Goal: Task Accomplishment & Management: Complete application form

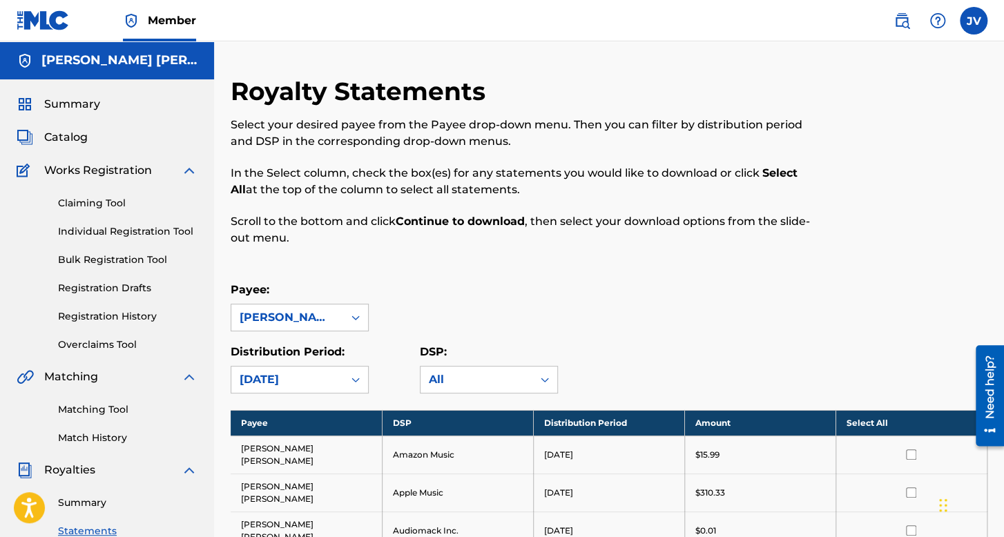
click at [976, 23] on label at bounding box center [974, 21] width 28 height 28
click at [974, 21] on input "JV Jorge Vázquez Guerra vaz7guer1a@icloud.com Notification Preferences Profile …" at bounding box center [974, 21] width 0 height 0
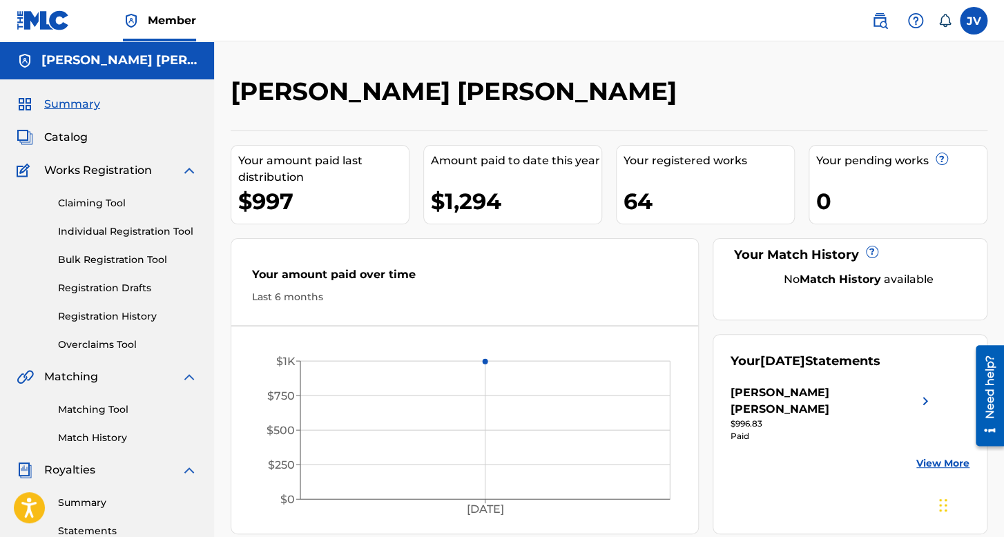
click at [969, 26] on label at bounding box center [974, 21] width 28 height 28
click at [974, 21] on input "JV Jorge Vázquez Guerra vaz7guer1a@icloud.com Notification Preferences Profile …" at bounding box center [974, 21] width 0 height 0
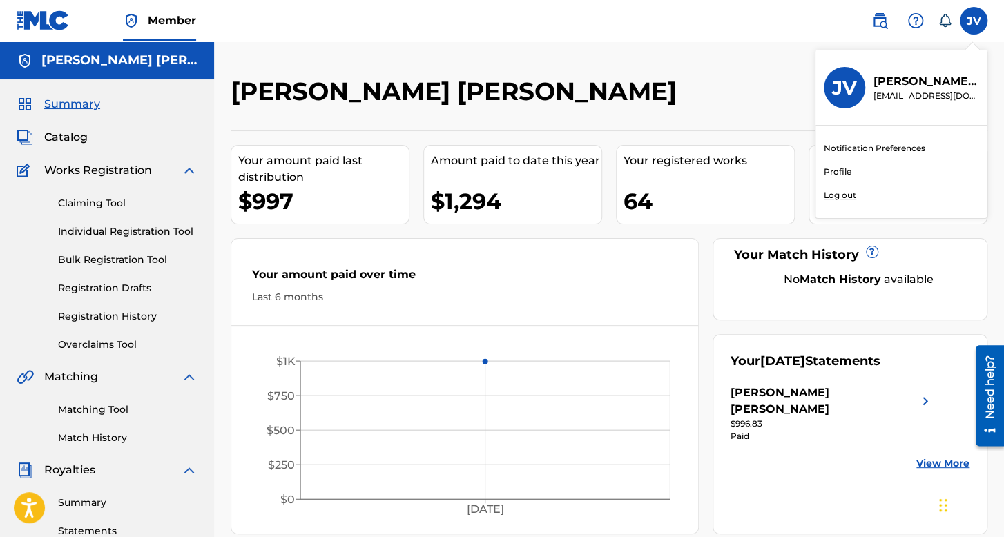
click at [845, 197] on p "Log out" at bounding box center [840, 195] width 32 height 12
click at [974, 21] on input "JV Jorge Vázquez Guerra vaz7guer1a@icloud.com Notification Preferences Profile …" at bounding box center [974, 21] width 0 height 0
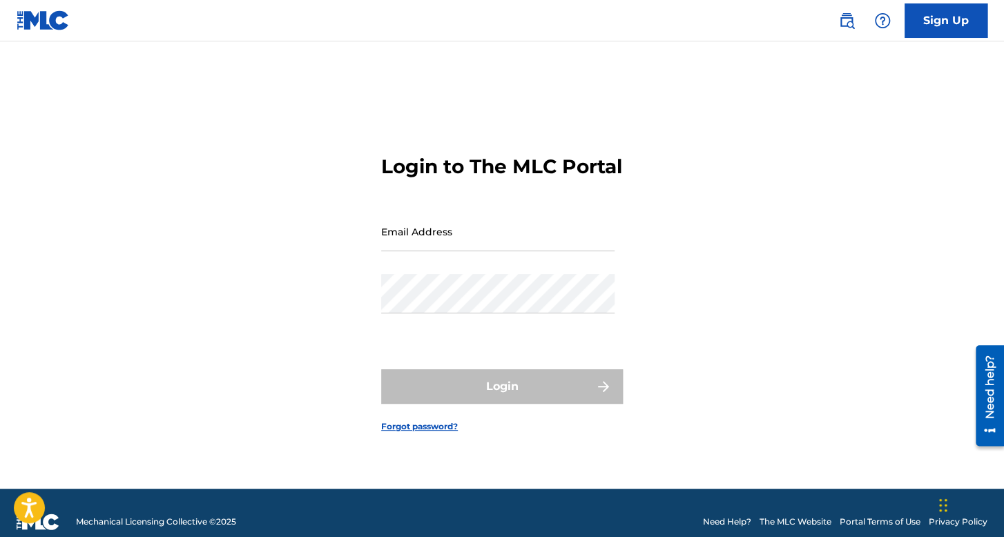
click at [952, 6] on link "Sign Up" at bounding box center [946, 20] width 83 height 35
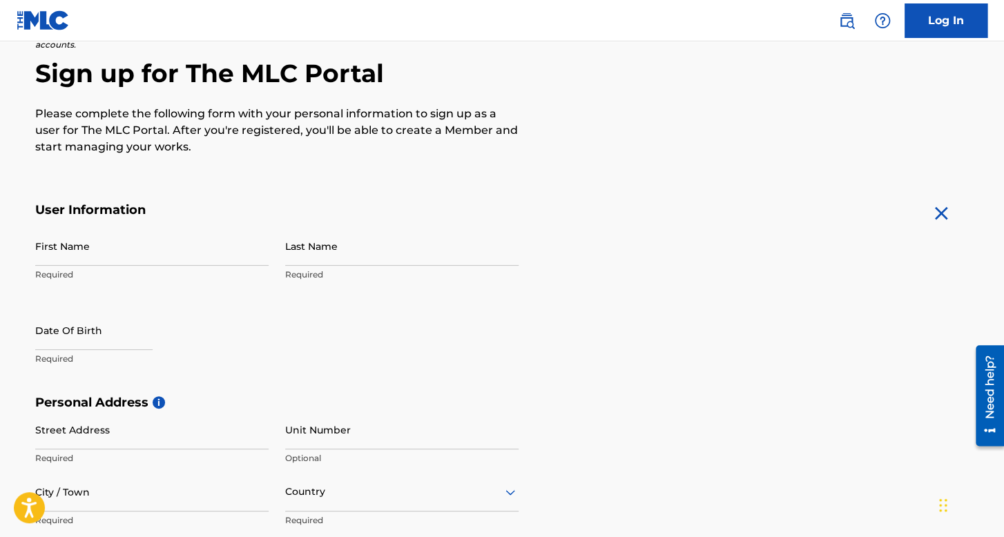
scroll to position [207, 0]
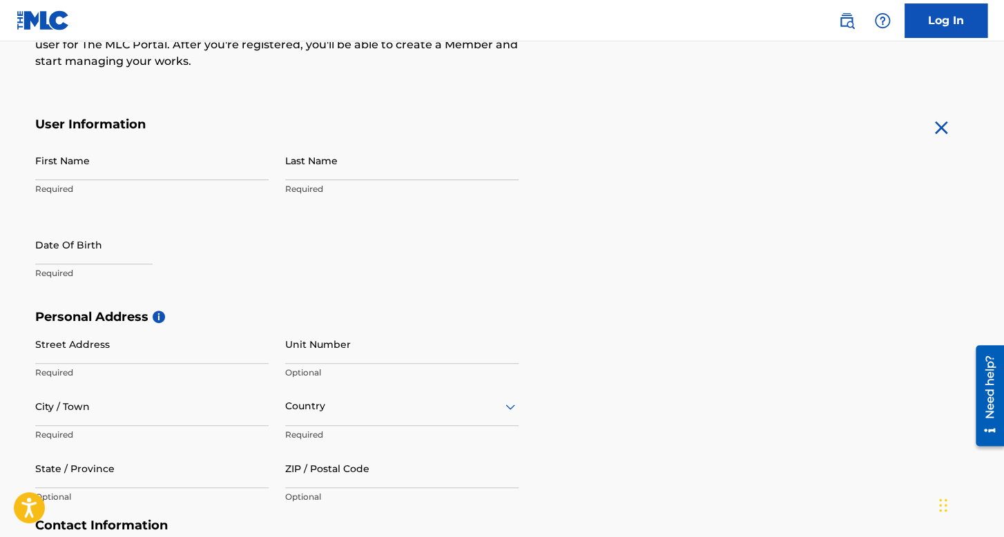
click at [143, 175] on input "First Name" at bounding box center [151, 160] width 233 height 39
type input "[PERSON_NAME]"
click at [367, 177] on input "Last Name" at bounding box center [401, 160] width 233 height 39
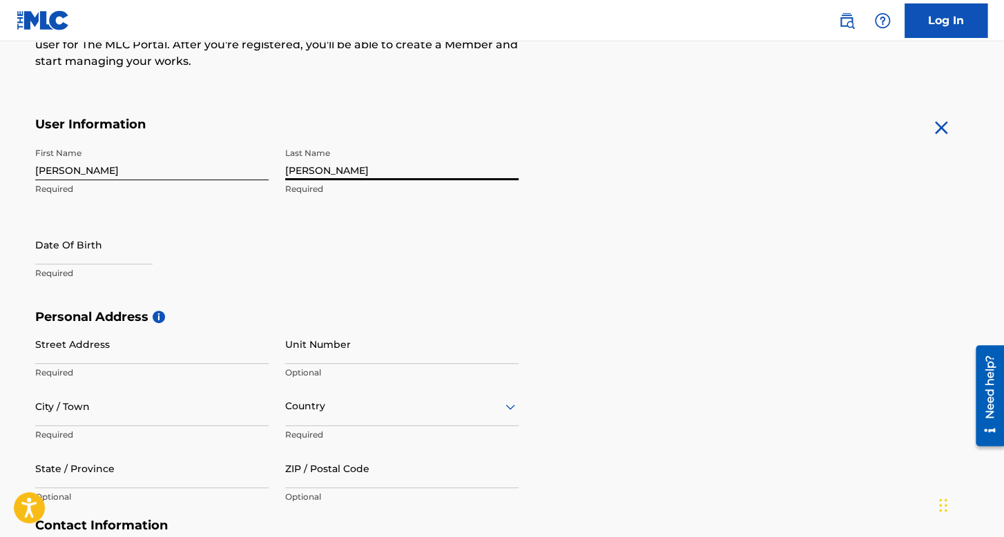
type input "[PERSON_NAME]"
click at [109, 249] on input "text" at bounding box center [93, 244] width 117 height 39
select select "7"
select select "2025"
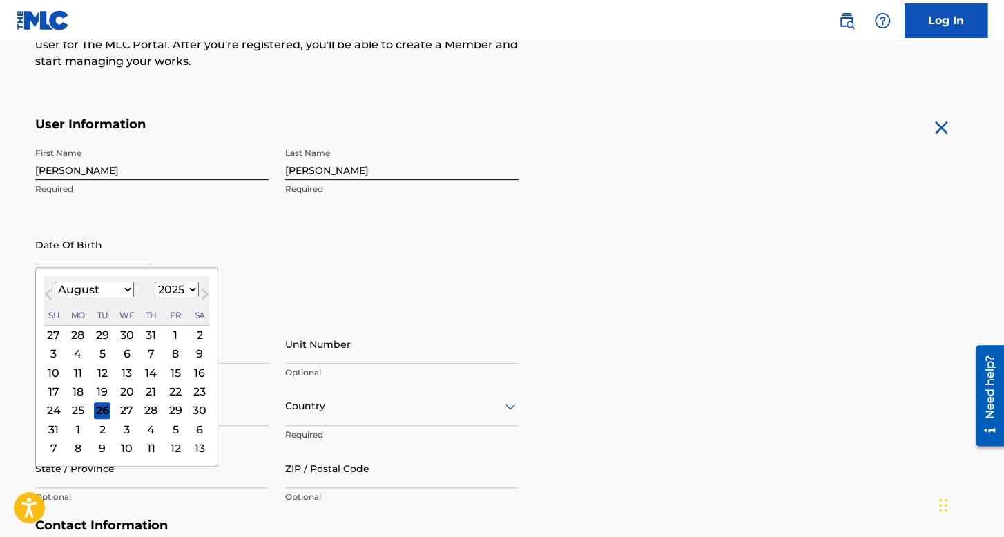
click at [64, 288] on select "January February March April May June July August September October November De…" at bounding box center [94, 290] width 79 height 16
select select "10"
click at [55, 282] on select "January February March April May June July August September October November De…" at bounding box center [94, 290] width 79 height 16
click at [177, 288] on select "1899 1900 1901 1902 1903 1904 1905 1906 1907 1908 1909 1910 1911 1912 1913 1914…" at bounding box center [177, 290] width 44 height 16
select select "2006"
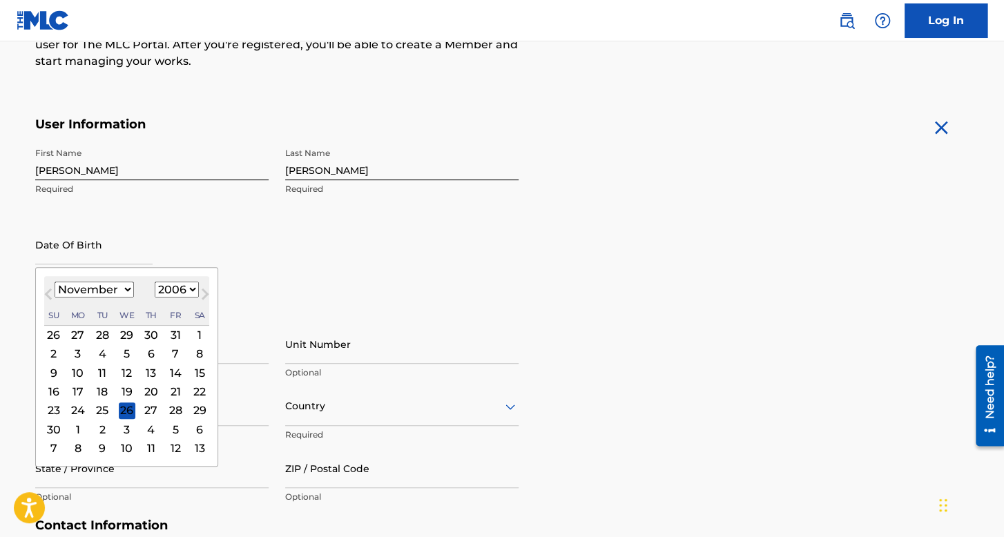
click at [155, 282] on select "1899 1900 1901 1902 1903 1904 1905 1906 1907 1908 1909 1910 1911 1912 1913 1914…" at bounding box center [177, 290] width 44 height 16
click at [152, 412] on div "30" at bounding box center [151, 411] width 17 height 17
type input "November 30 2006"
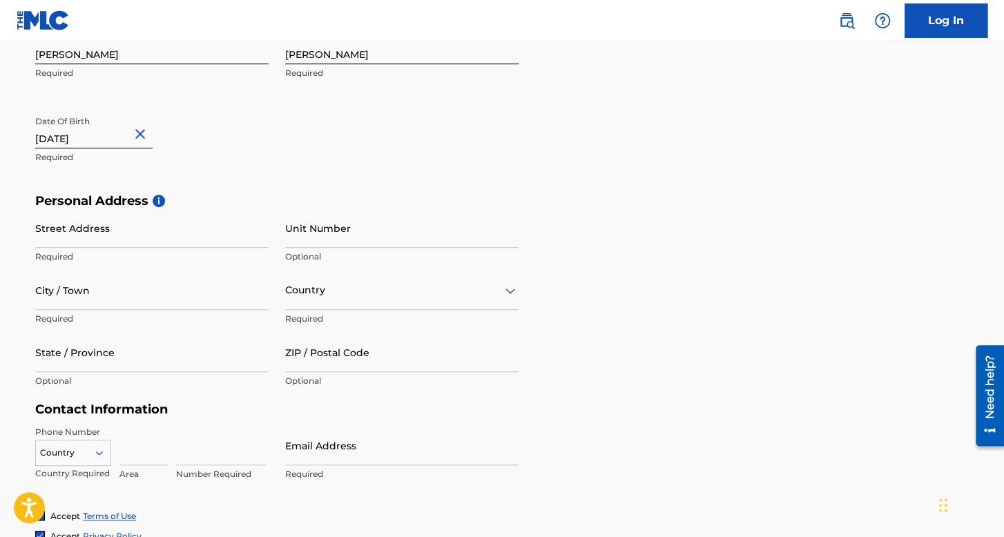
scroll to position [345, 0]
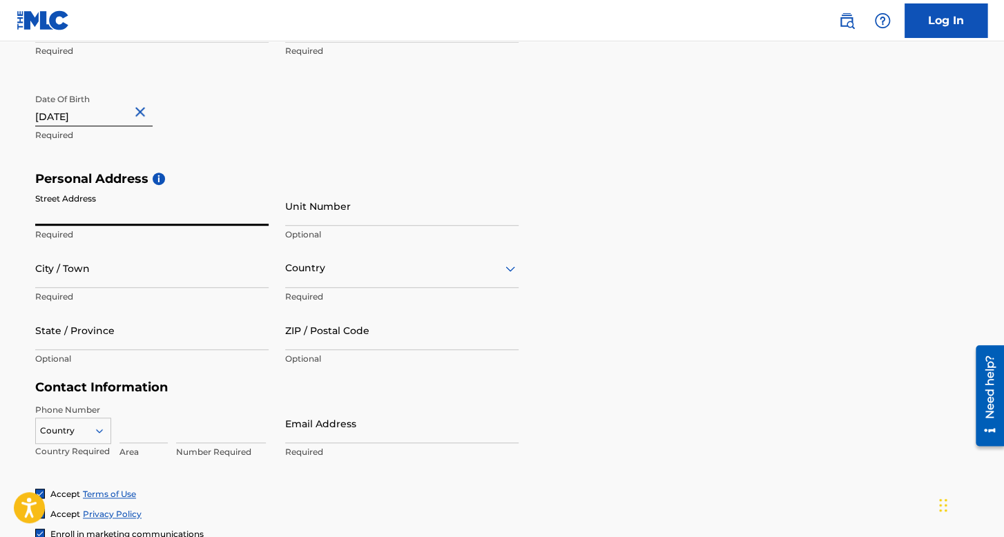
click at [142, 201] on input "Street Address" at bounding box center [151, 205] width 233 height 39
type input "Av 5 [PERSON_NAME]"
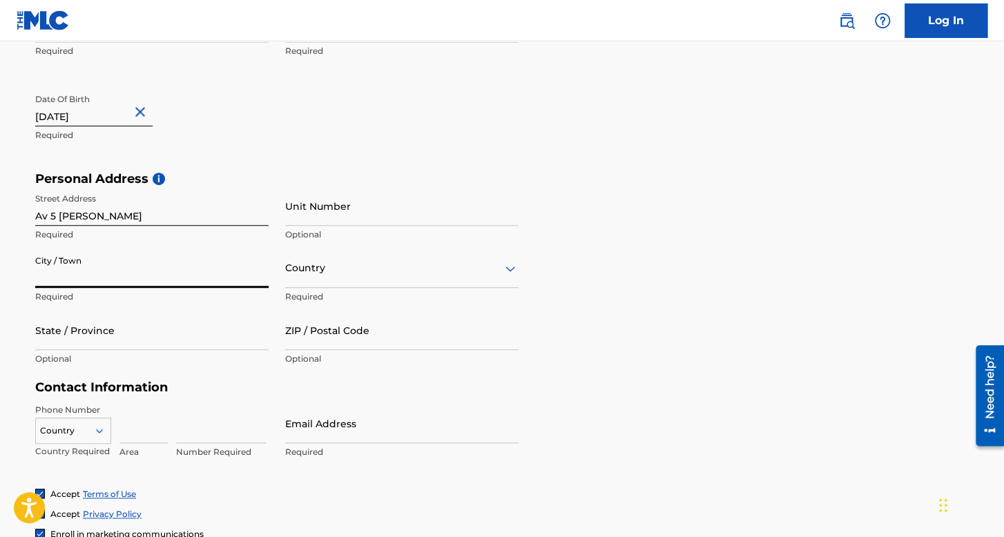
click at [177, 287] on input "City / Town" at bounding box center [151, 268] width 233 height 39
type input "[PERSON_NAME]"
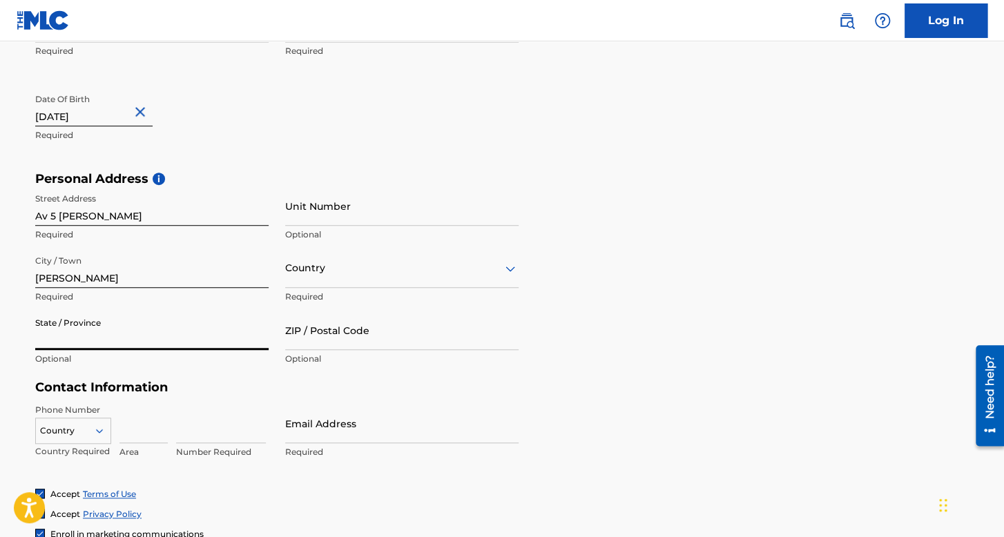
click at [157, 325] on input "State / Province" at bounding box center [151, 330] width 233 height 39
type input "Campeche"
click at [351, 261] on div at bounding box center [401, 268] width 233 height 17
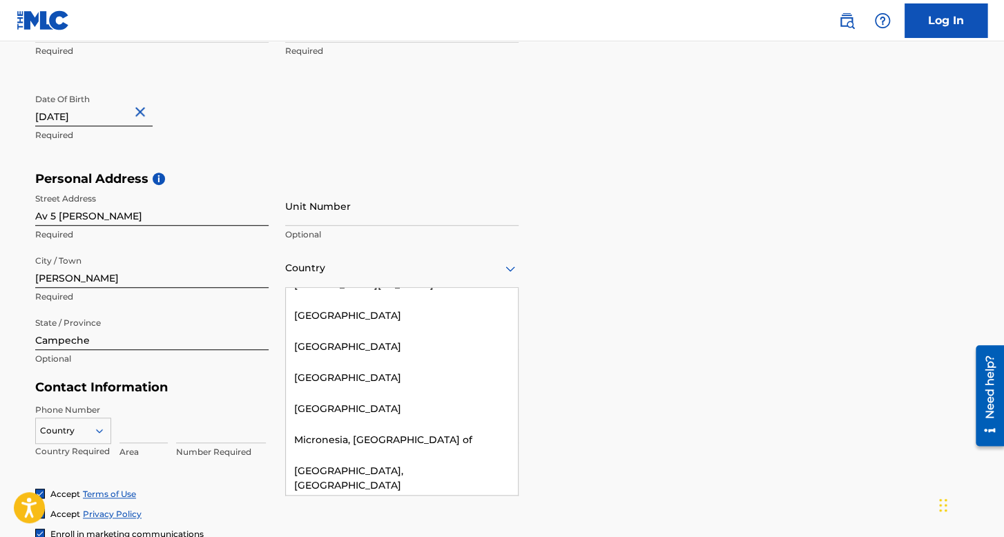
scroll to position [3936, 0]
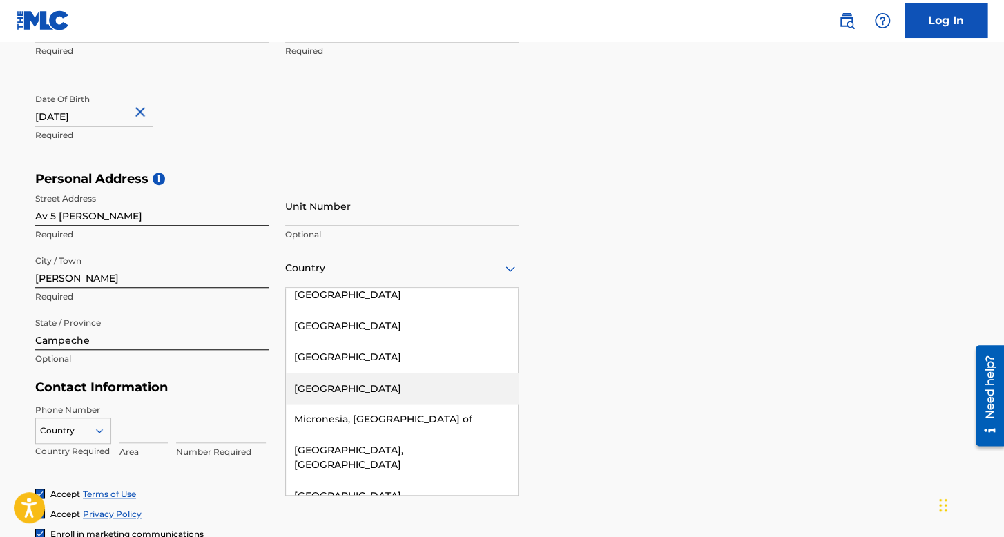
click at [378, 373] on div "[GEOGRAPHIC_DATA]" at bounding box center [402, 388] width 232 height 31
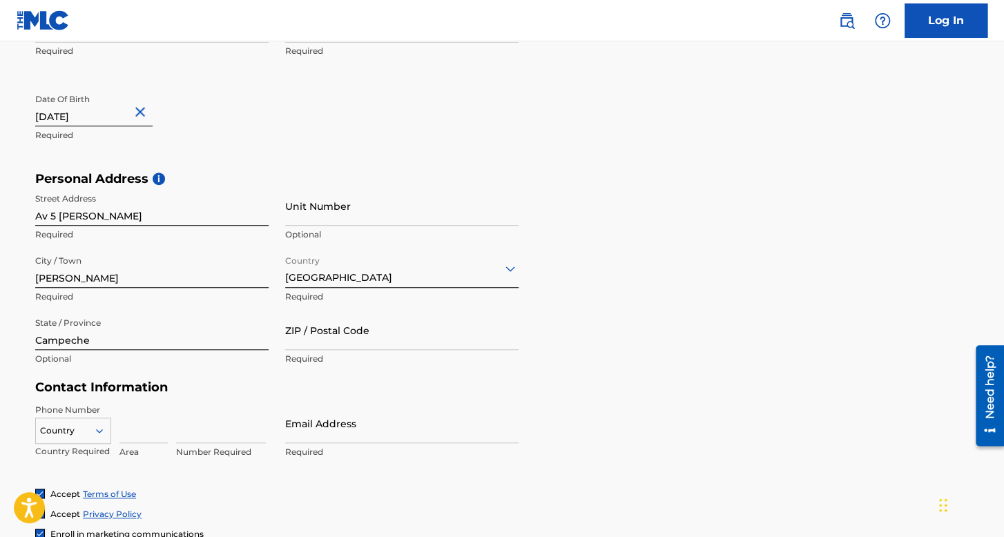
click at [347, 341] on input "ZIP / Postal Code" at bounding box center [401, 330] width 233 height 39
type input "24187"
click at [70, 445] on p "Country Required" at bounding box center [73, 451] width 76 height 12
click at [88, 438] on div "Country" at bounding box center [73, 428] width 76 height 21
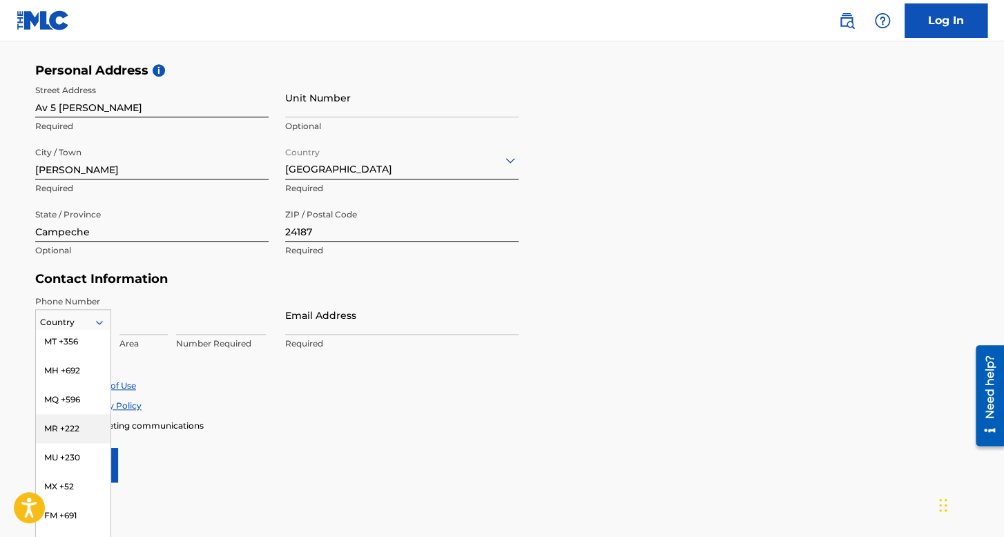
scroll to position [3591, 0]
click at [72, 396] on div "MX +52" at bounding box center [73, 403] width 75 height 29
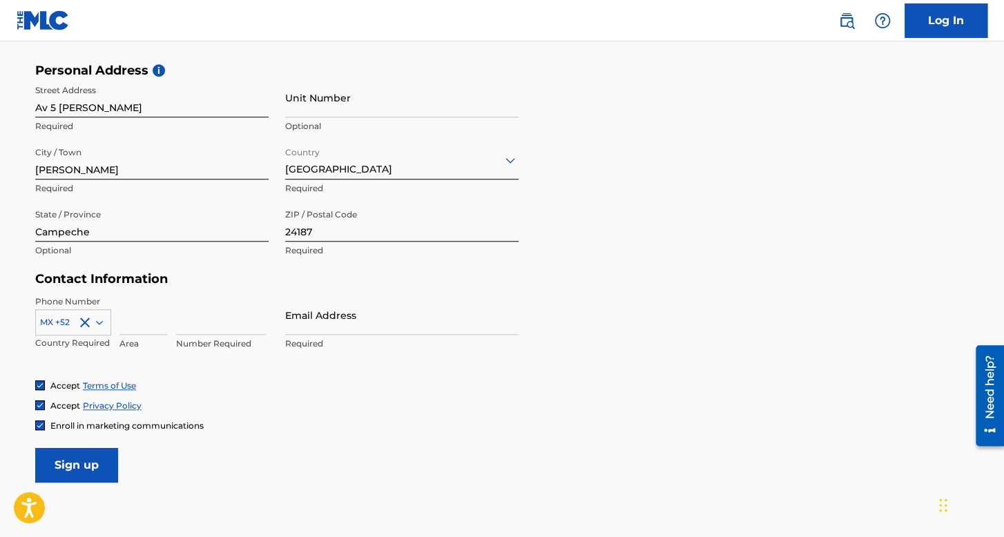
click at [139, 315] on input at bounding box center [143, 315] width 48 height 39
type input "938"
click at [242, 342] on p "Number Required" at bounding box center [221, 344] width 90 height 12
click at [242, 321] on input at bounding box center [221, 315] width 90 height 39
type input "1091079"
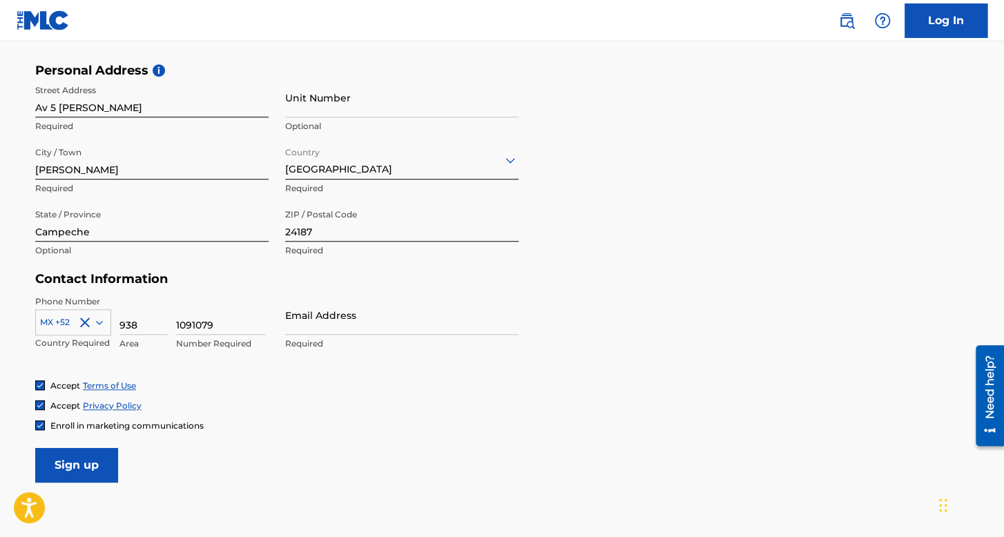
click at [299, 314] on input "Email Address" at bounding box center [401, 315] width 233 height 39
type input "[EMAIL_ADDRESS][DOMAIN_NAME]"
click at [532, 358] on form "User Information First Name Jonathan Alexander Required Last Name Hernandez Mor…" at bounding box center [502, 176] width 934 height 612
click at [95, 469] on input "Sign up" at bounding box center [76, 465] width 83 height 35
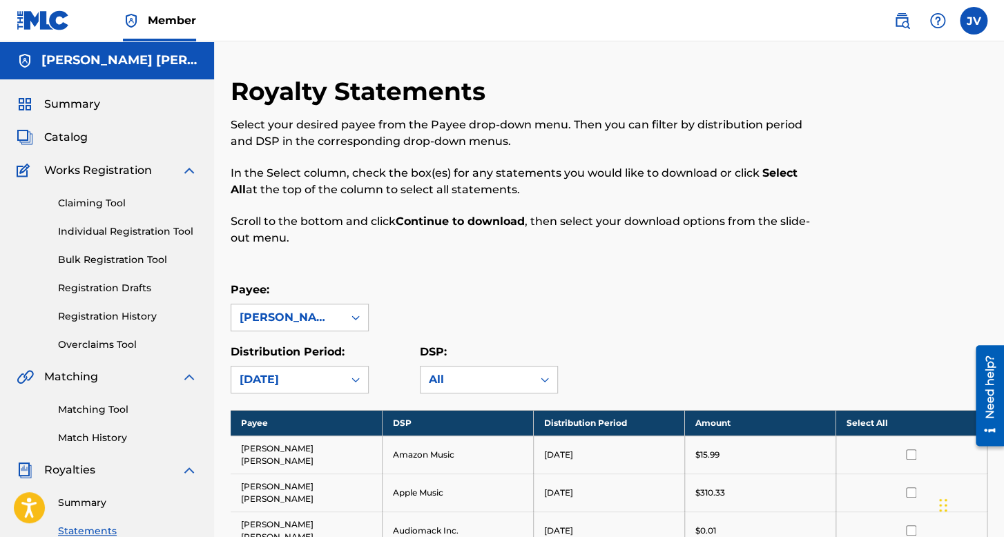
click at [72, 108] on span "Summary" at bounding box center [72, 104] width 56 height 17
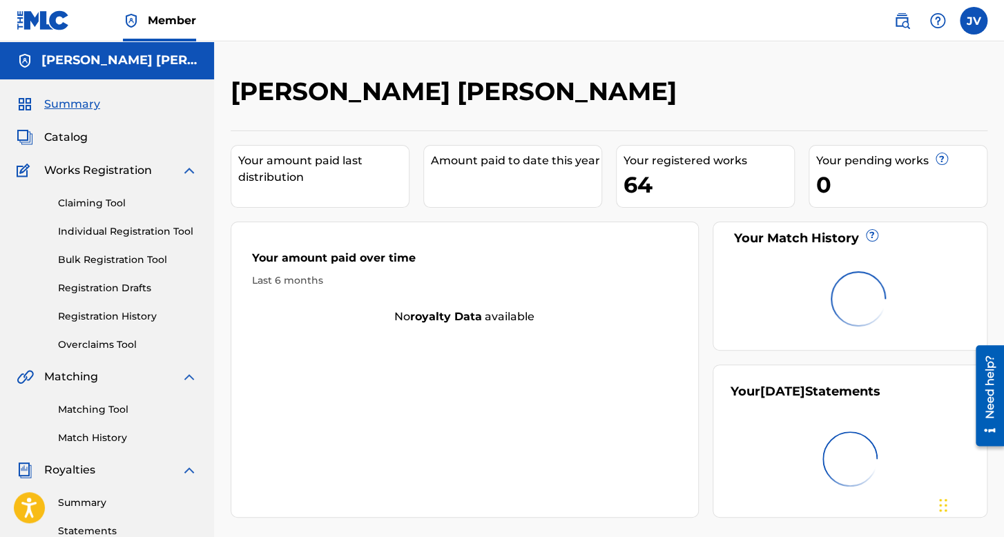
scroll to position [69, 0]
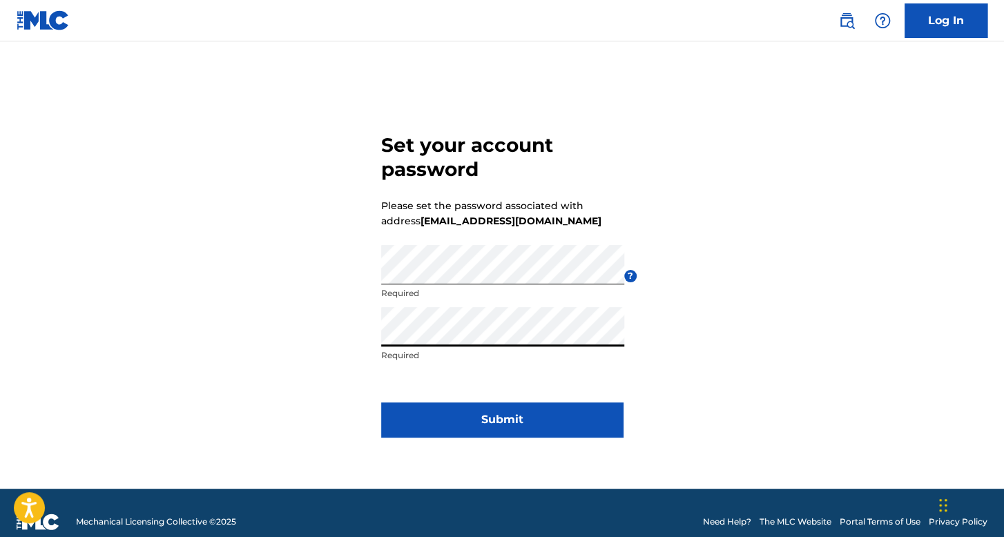
click at [434, 417] on button "Submit" at bounding box center [502, 420] width 242 height 35
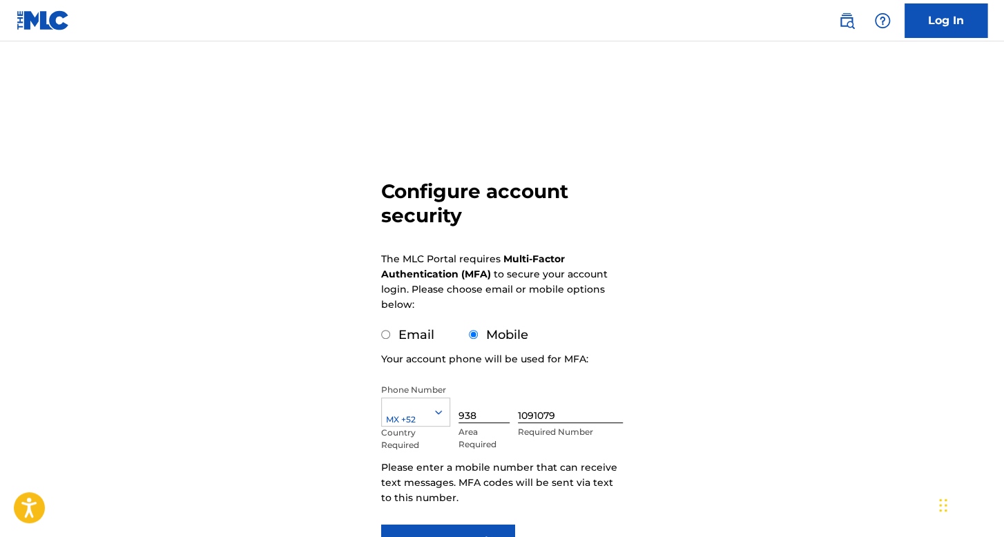
click at [392, 334] on div "Email" at bounding box center [407, 335] width 53 height 19
click at [389, 334] on input "Email" at bounding box center [385, 334] width 9 height 9
radio input "true"
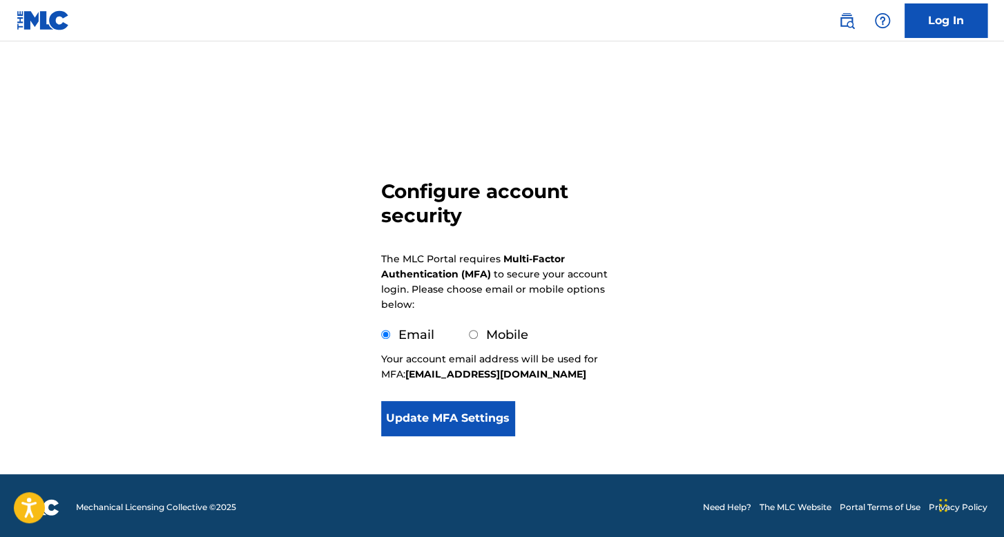
click at [442, 405] on button "Update MFA Settings" at bounding box center [447, 418] width 133 height 35
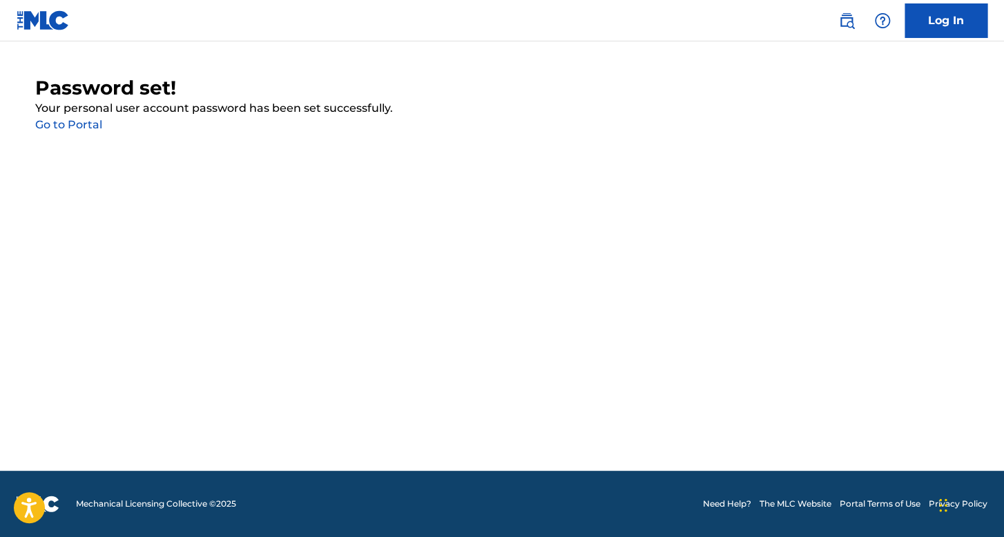
click at [80, 125] on link "Go to Portal" at bounding box center [68, 124] width 67 height 13
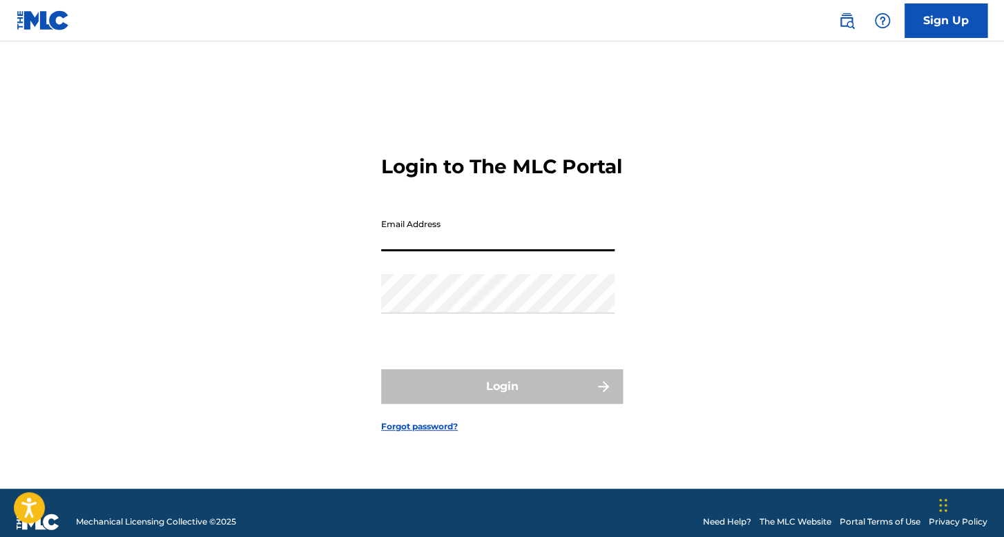
click at [464, 248] on input "Email Address" at bounding box center [497, 231] width 233 height 39
type input "[EMAIL_ADDRESS][DOMAIN_NAME]"
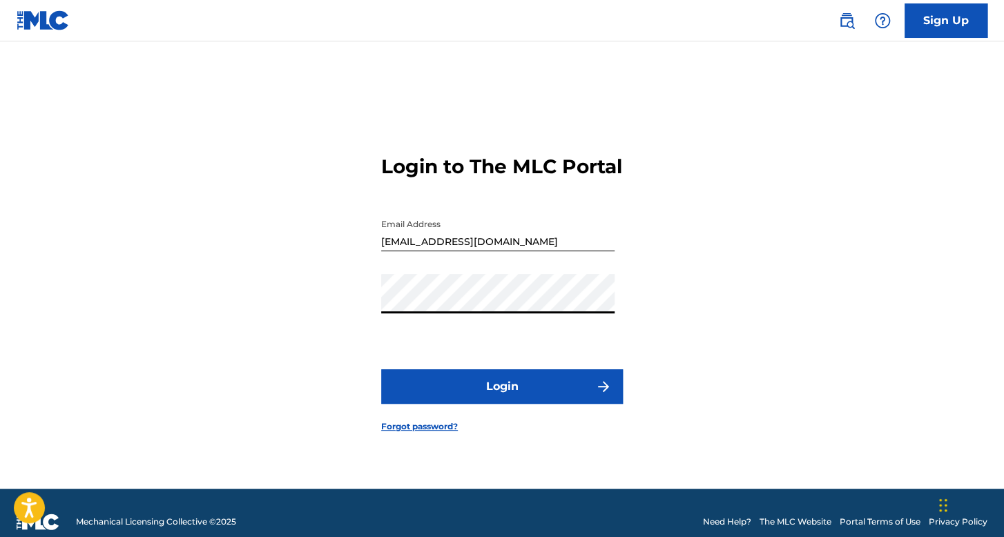
click at [519, 404] on button "Login" at bounding box center [502, 386] width 242 height 35
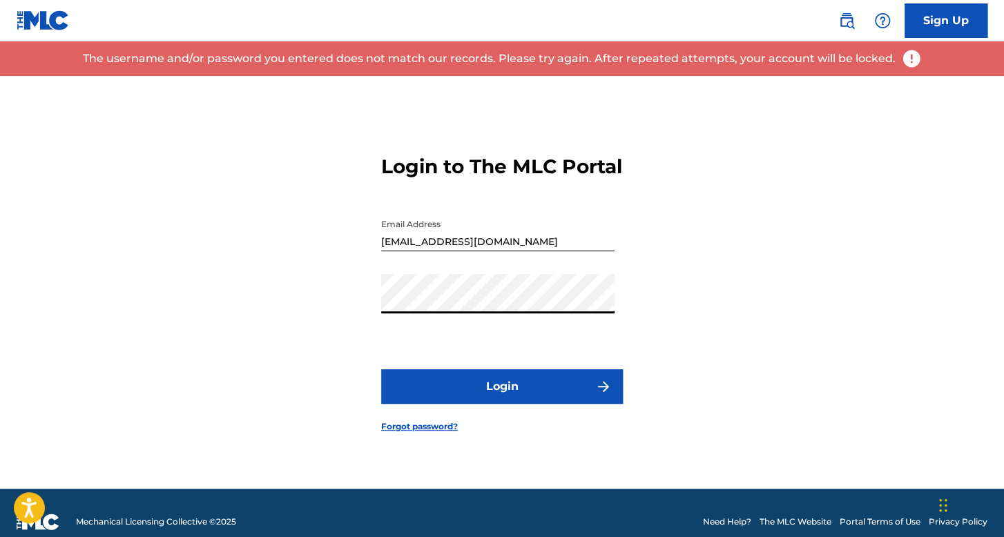
click at [282, 324] on div "Login to The MLC Portal Email Address [EMAIL_ADDRESS][DOMAIN_NAME] Password Log…" at bounding box center [502, 282] width 967 height 413
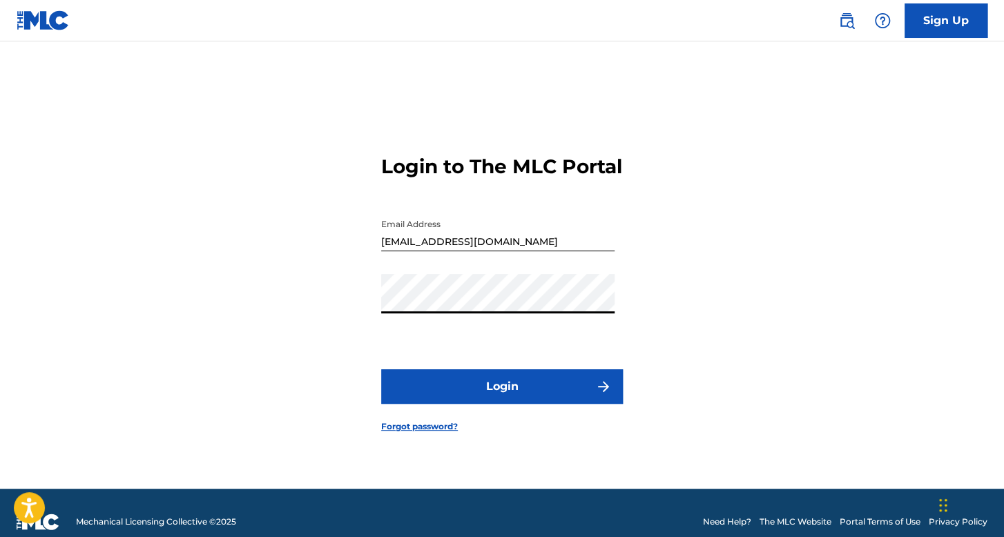
click at [512, 385] on button "Login" at bounding box center [502, 386] width 242 height 35
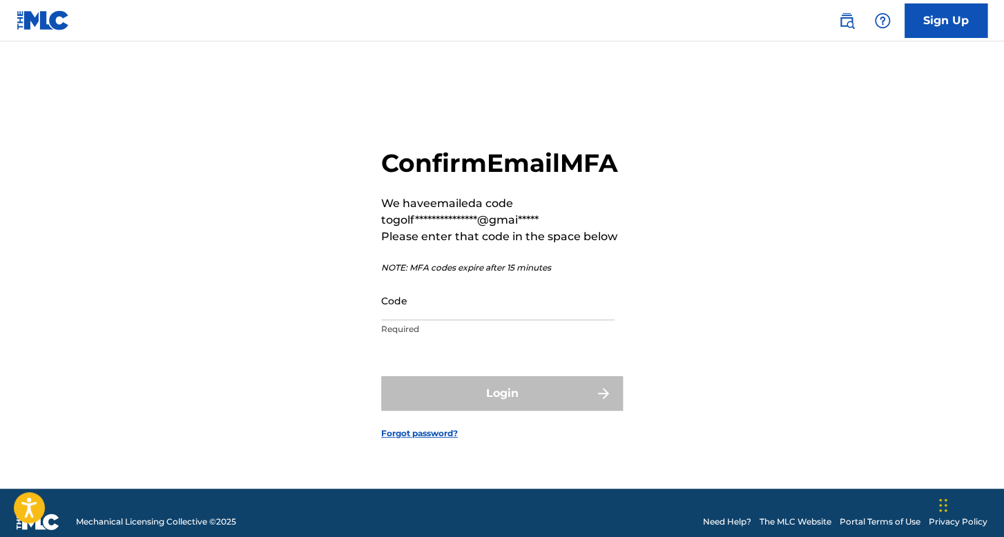
click at [474, 320] on input "Code" at bounding box center [497, 300] width 233 height 39
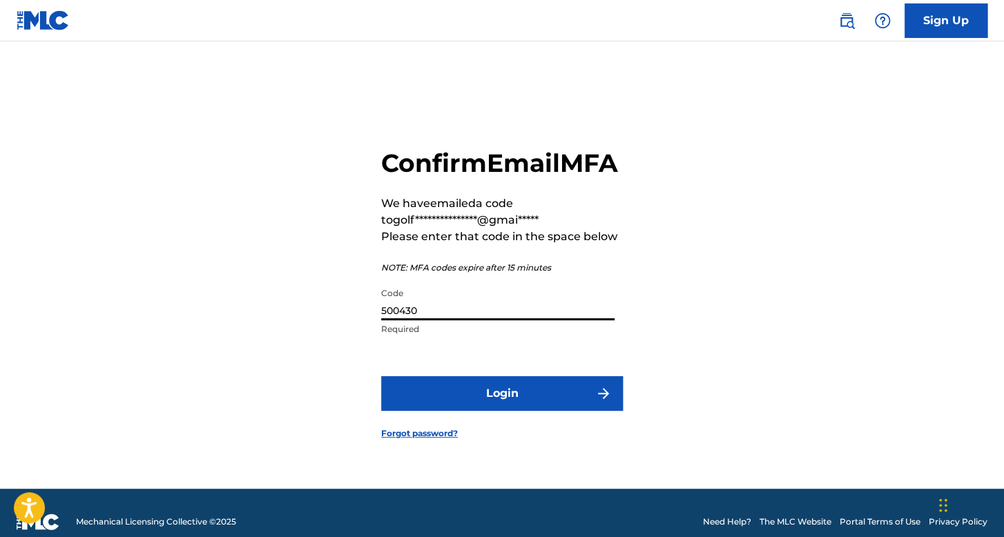
type input "500430"
click at [562, 400] on button "Login" at bounding box center [502, 393] width 242 height 35
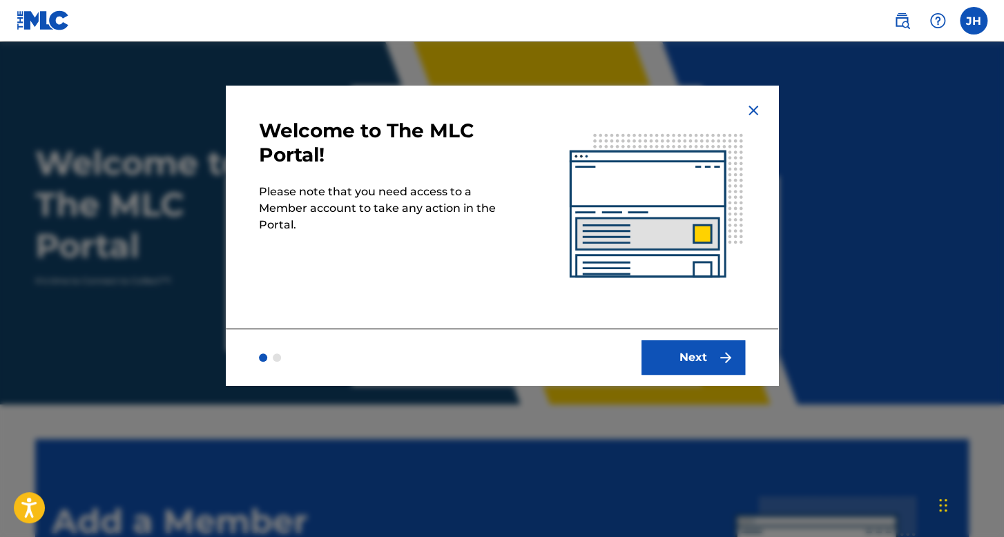
click at [673, 358] on button "Next" at bounding box center [693, 357] width 104 height 35
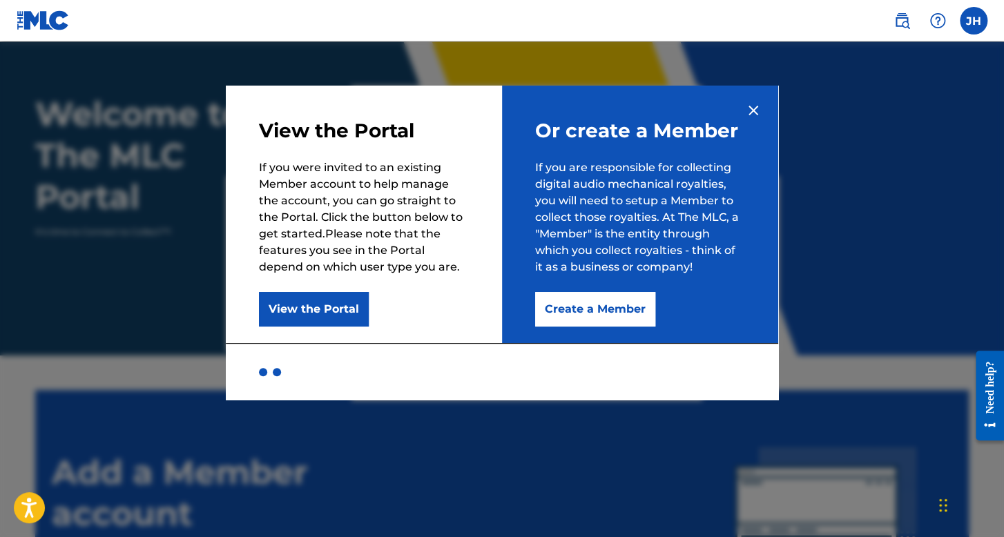
scroll to position [69, 0]
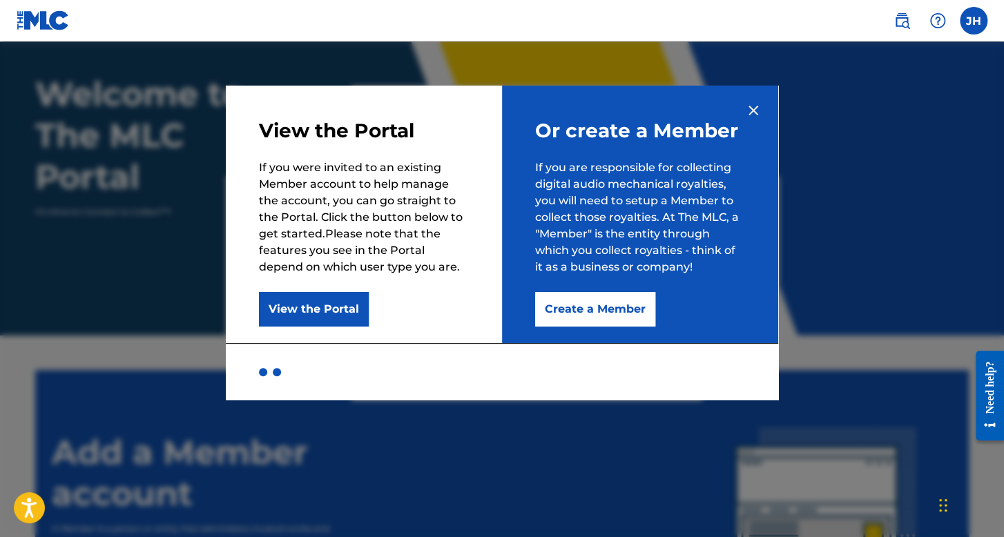
click at [605, 313] on button "Create a Member" at bounding box center [595, 309] width 120 height 35
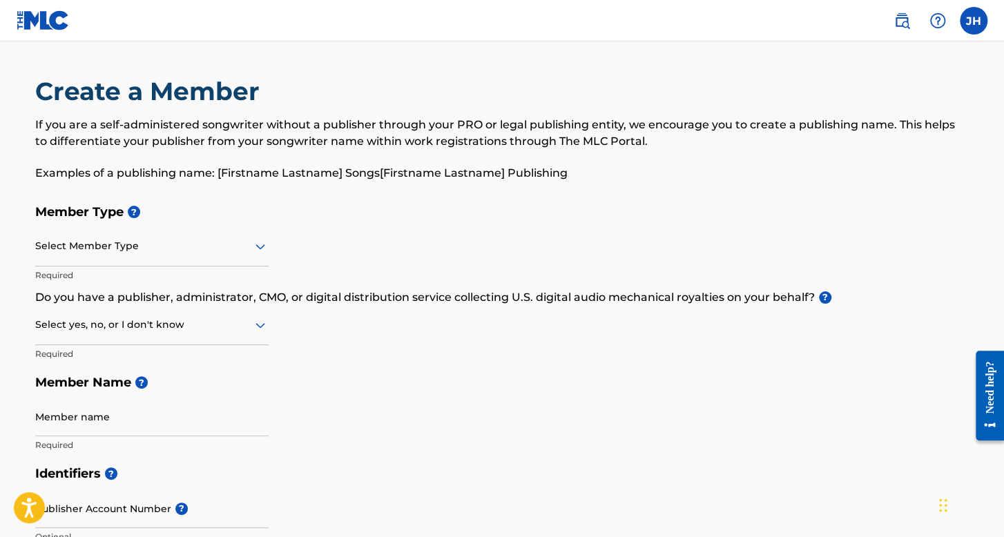
click at [137, 242] on div at bounding box center [151, 246] width 233 height 17
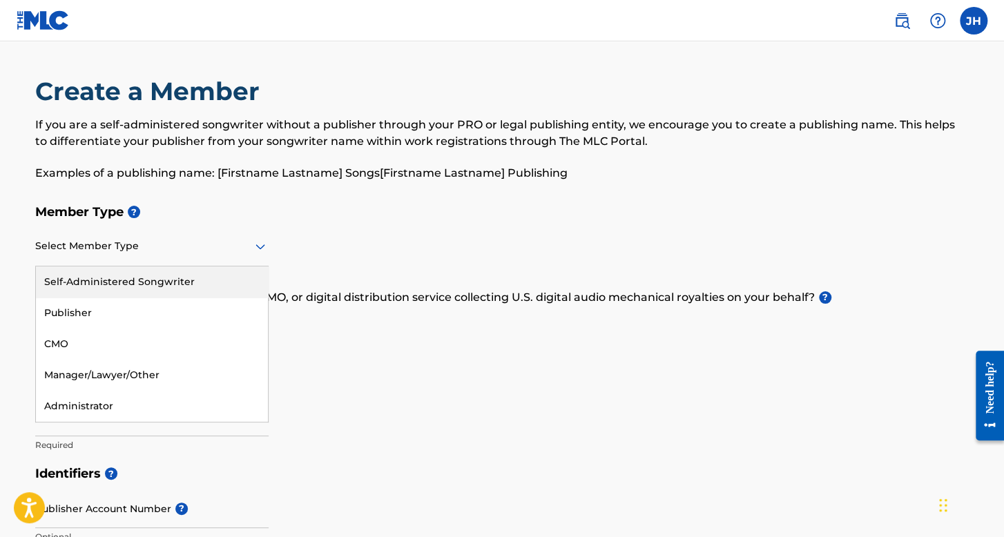
click at [146, 289] on div "Self-Administered Songwriter" at bounding box center [152, 282] width 232 height 31
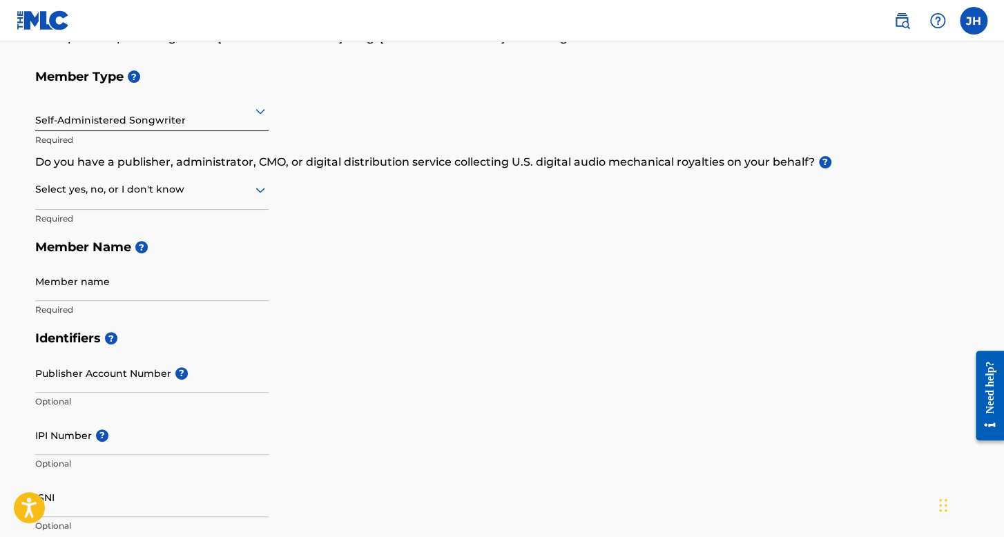
scroll to position [138, 0]
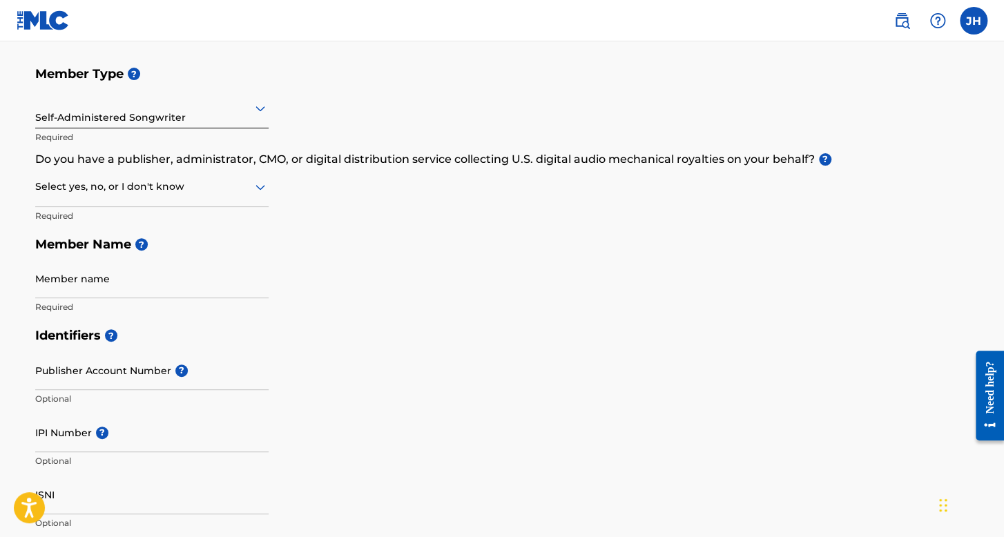
click at [188, 189] on div at bounding box center [151, 186] width 233 height 17
click at [173, 244] on div "No" at bounding box center [152, 253] width 232 height 31
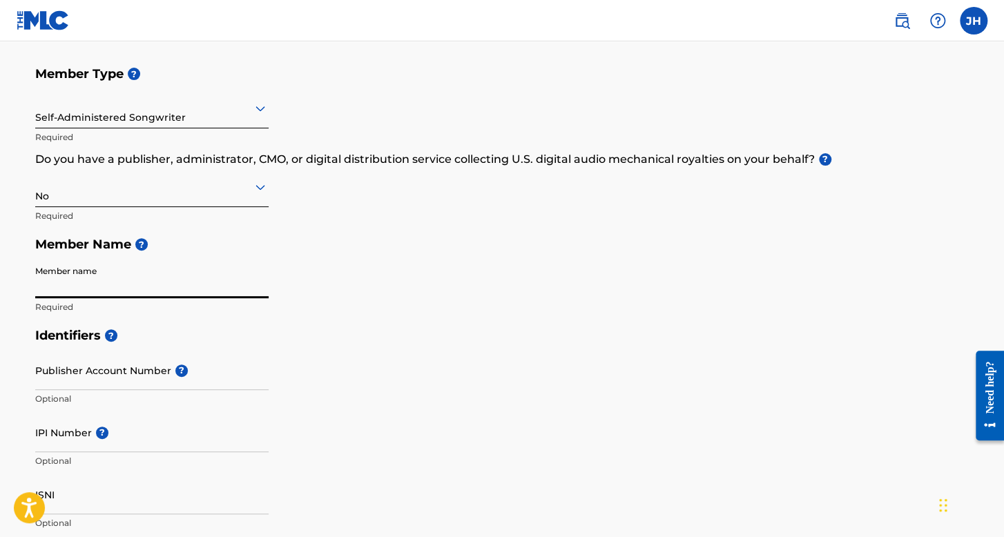
click at [144, 278] on input "Member name" at bounding box center [151, 278] width 233 height 39
type input "[PERSON_NAME] [PERSON_NAME]"
type input "Av 5 [PERSON_NAME]"
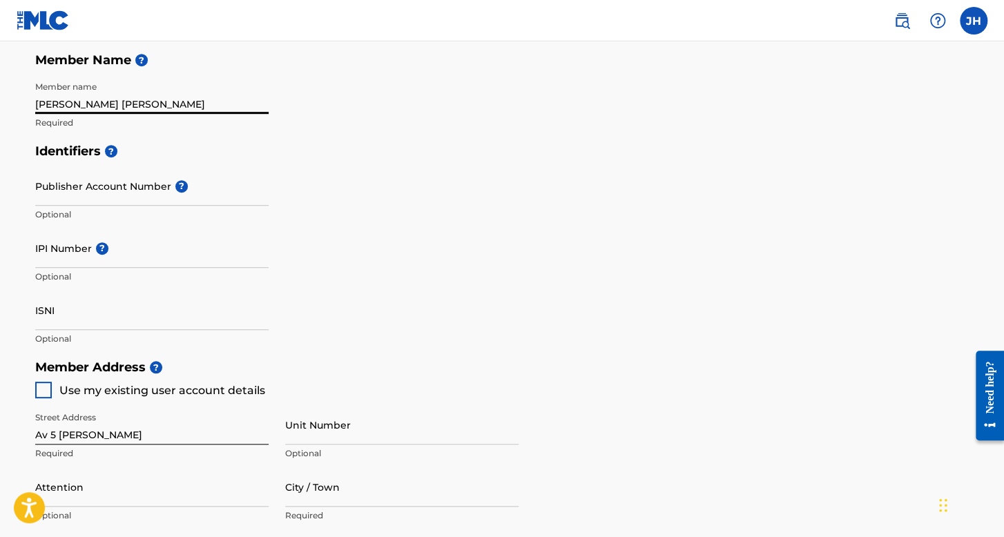
scroll to position [345, 0]
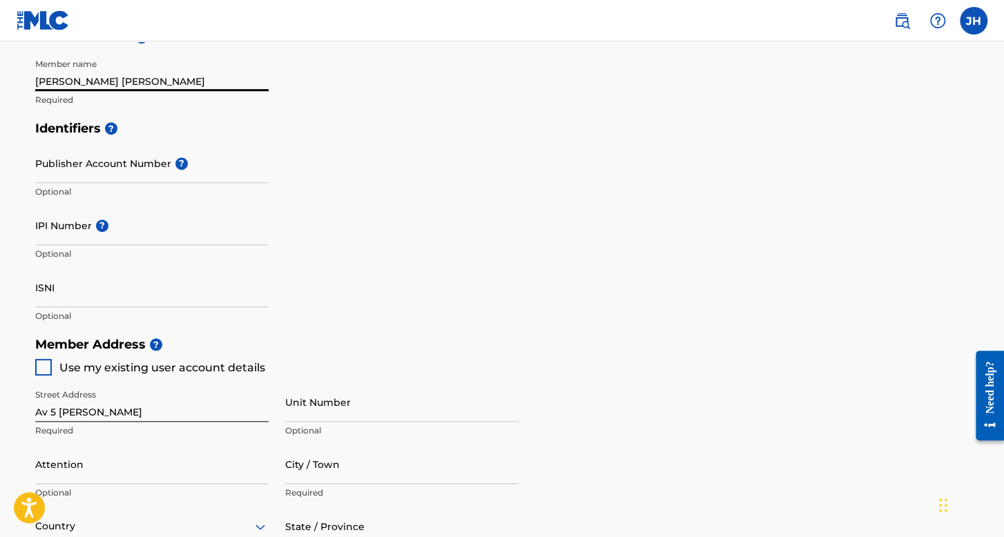
click at [37, 360] on div at bounding box center [43, 367] width 17 height 17
type input "[PERSON_NAME]"
type input "Campeche"
type input "24187"
type input "938"
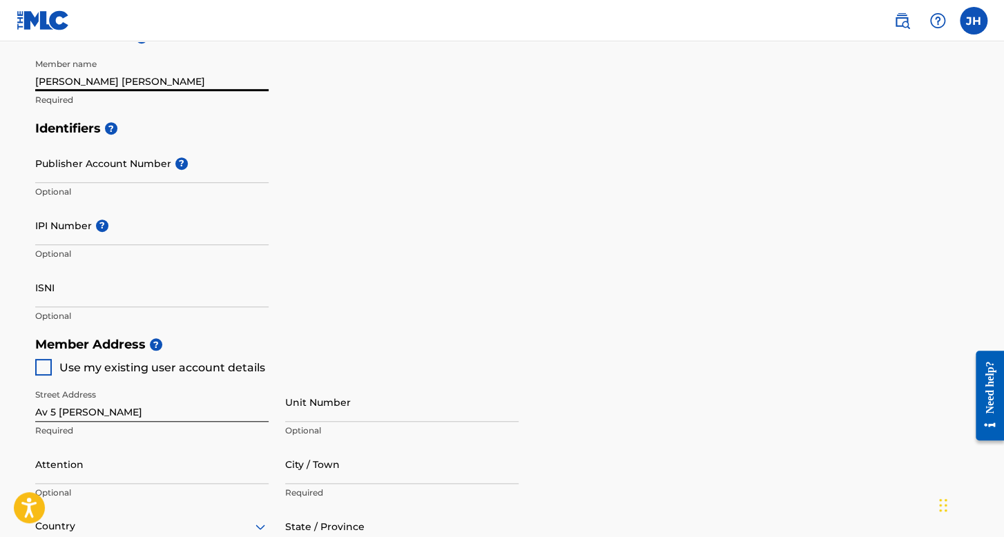
type input "1091079"
type input "[EMAIL_ADDRESS][DOMAIN_NAME]"
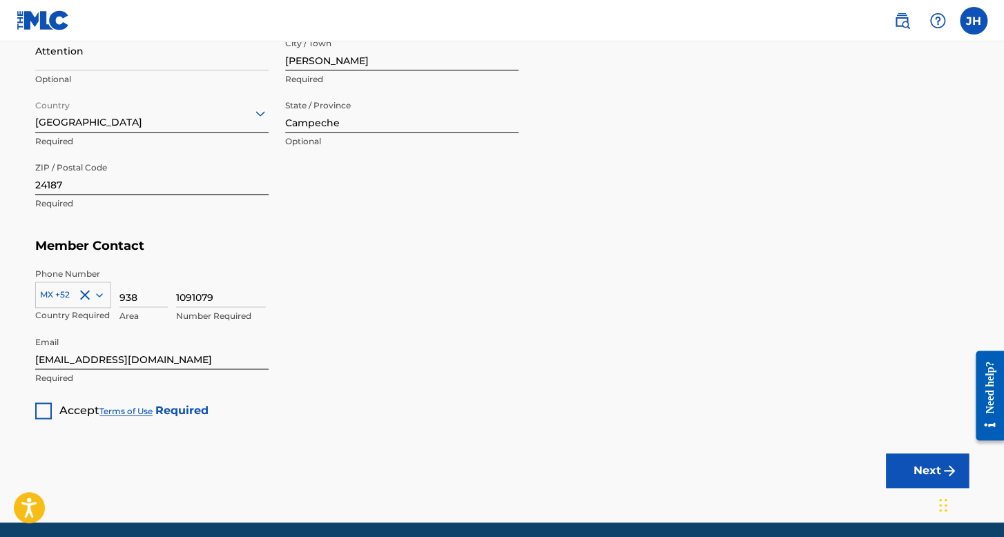
scroll to position [760, 0]
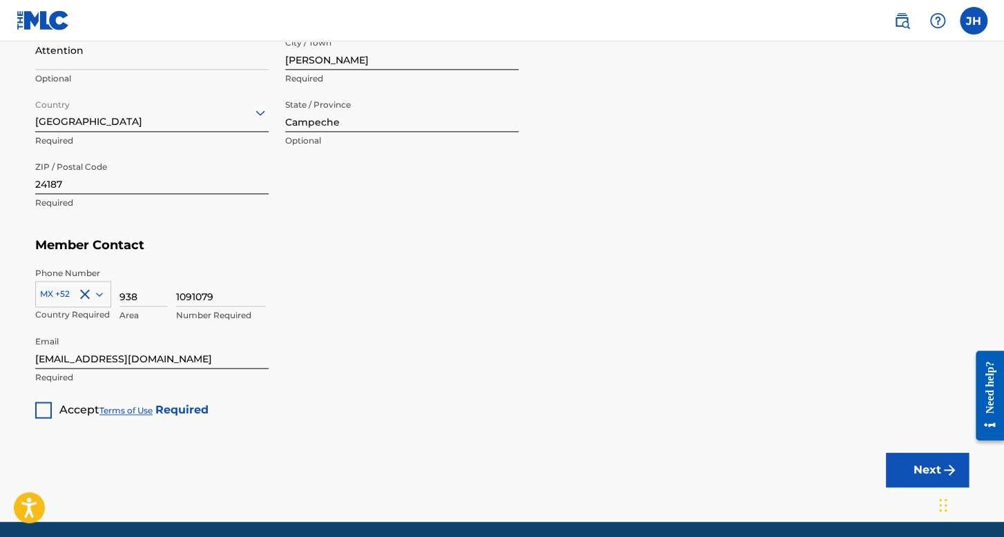
click at [44, 402] on div at bounding box center [43, 410] width 17 height 17
click at [925, 470] on button "Next" at bounding box center [927, 470] width 83 height 35
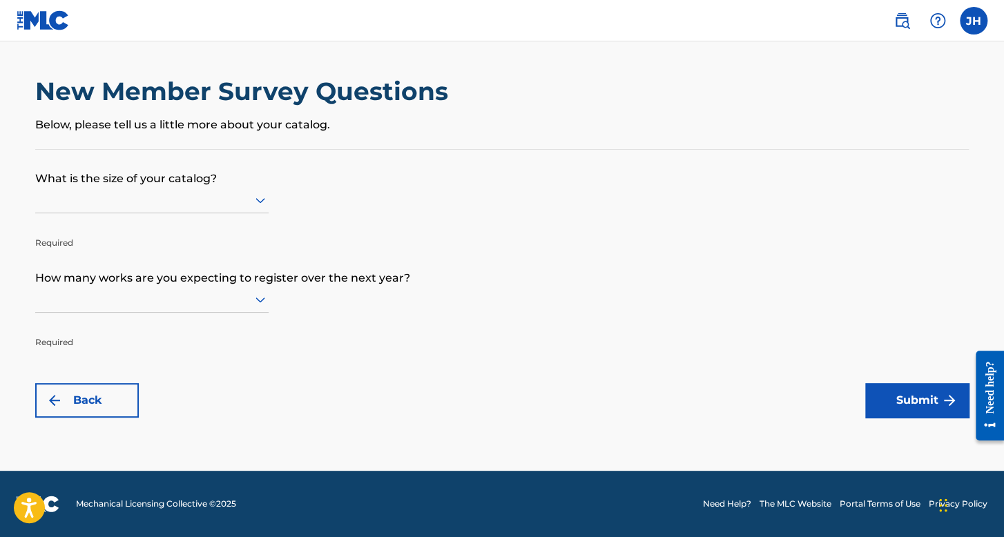
click at [174, 196] on div at bounding box center [151, 199] width 233 height 17
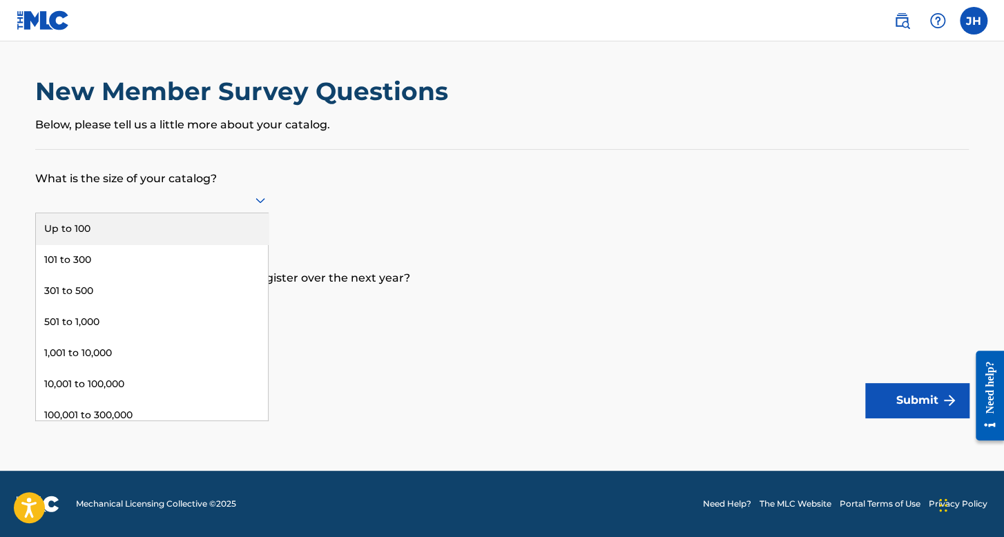
click at [172, 230] on div "Up to 100" at bounding box center [152, 228] width 232 height 31
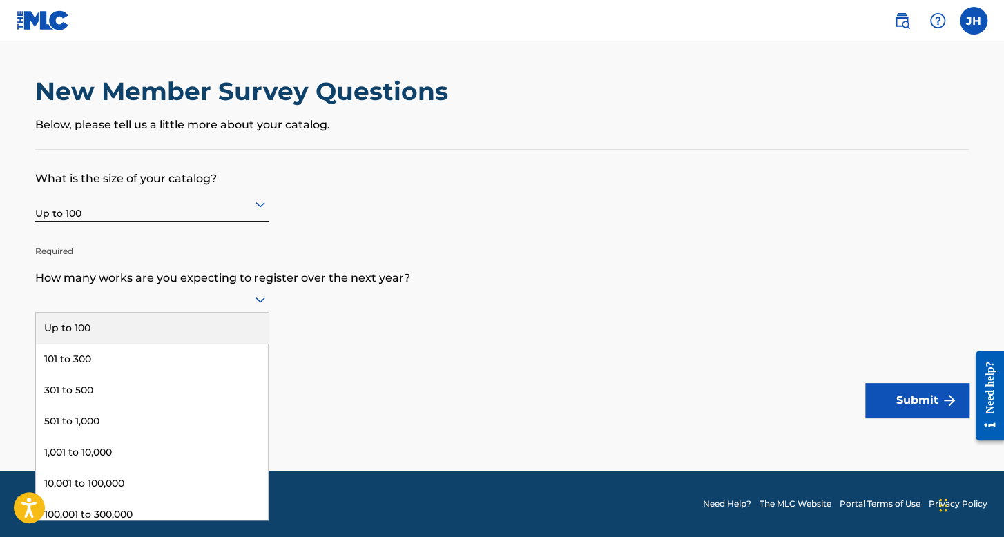
click at [185, 291] on div at bounding box center [151, 300] width 233 height 26
click at [188, 322] on div "Up to 100" at bounding box center [152, 328] width 232 height 31
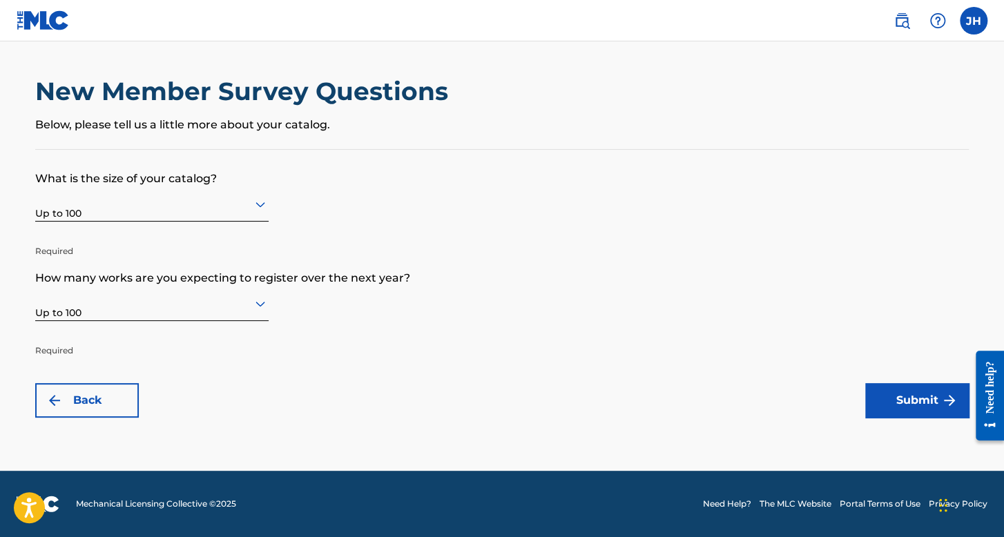
click at [942, 411] on button "Submit" at bounding box center [917, 400] width 104 height 35
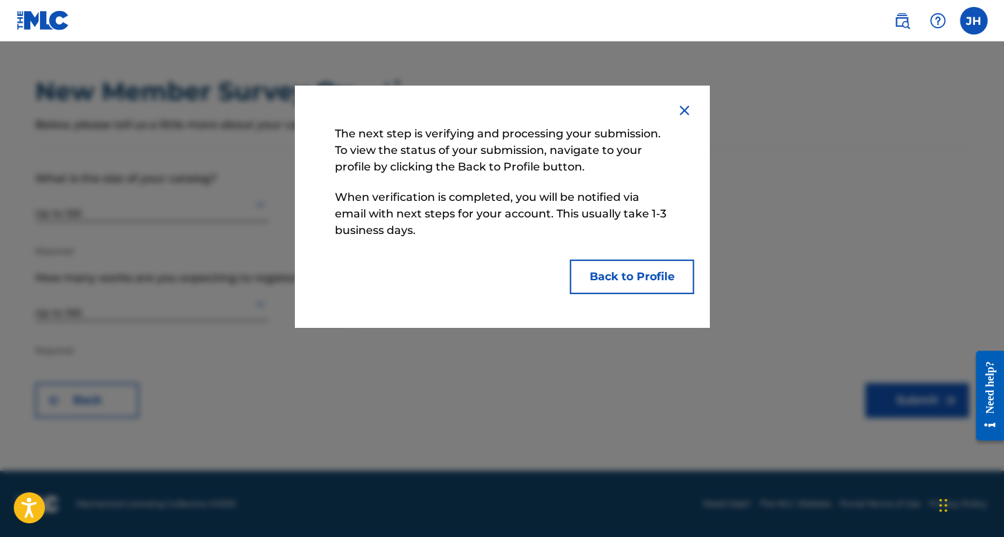
click at [630, 285] on button "Back to Profile" at bounding box center [632, 277] width 124 height 35
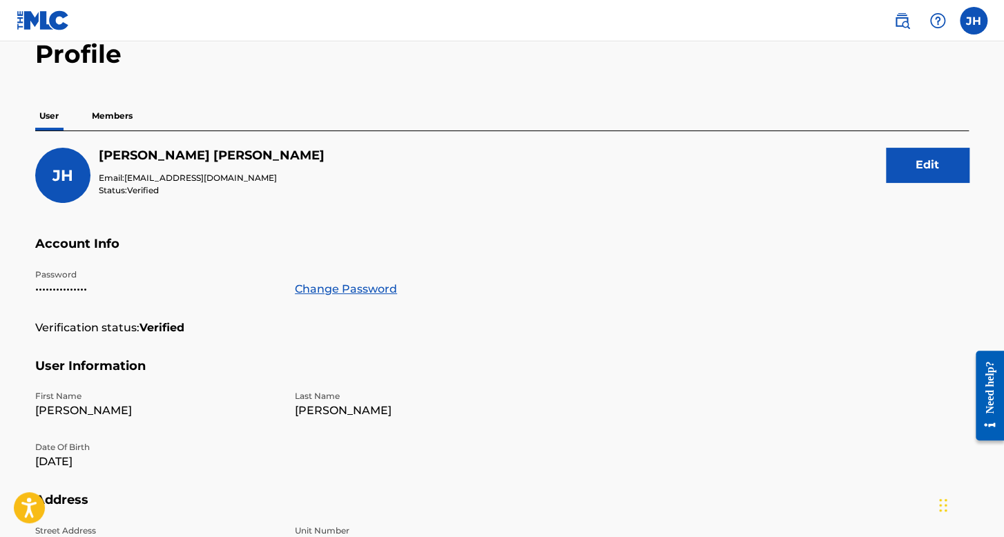
scroll to position [138, 0]
